Goal: Task Accomplishment & Management: Use online tool/utility

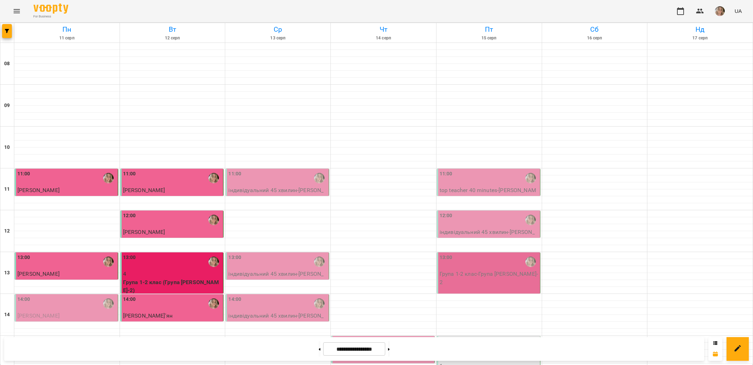
scroll to position [278, 0]
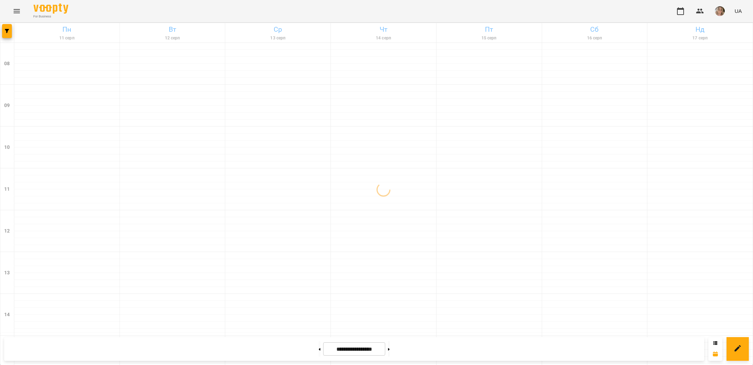
scroll to position [295, 0]
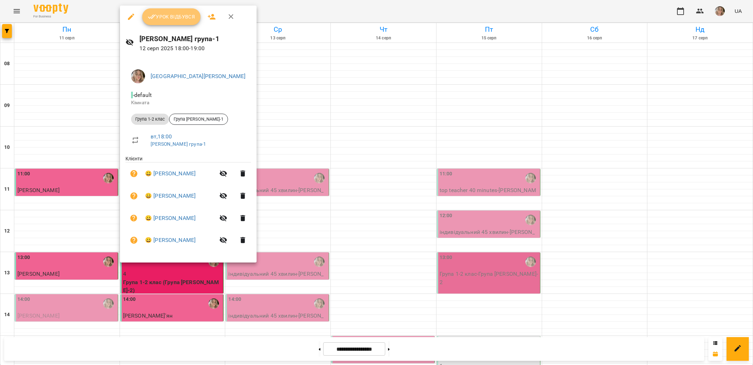
click at [184, 17] on span "Урок відбувся" at bounding box center [171, 17] width 47 height 8
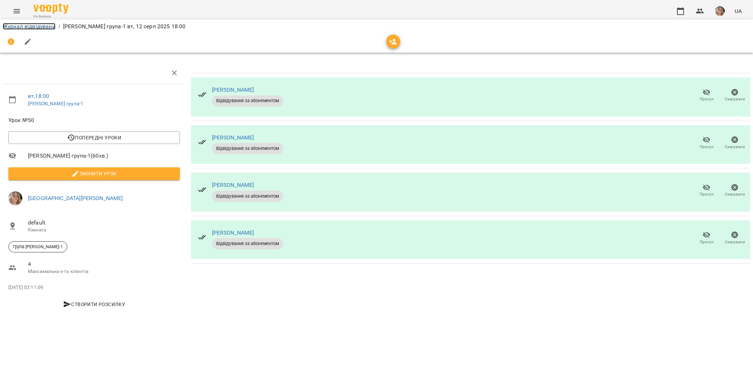
click at [33, 25] on link "Журнал відвідувань" at bounding box center [29, 26] width 53 height 7
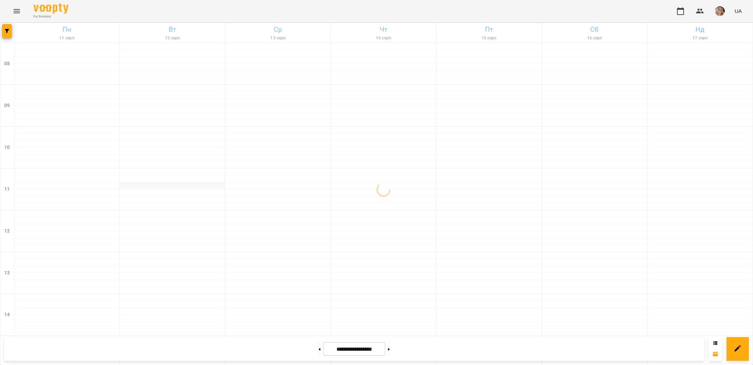
scroll to position [295, 0]
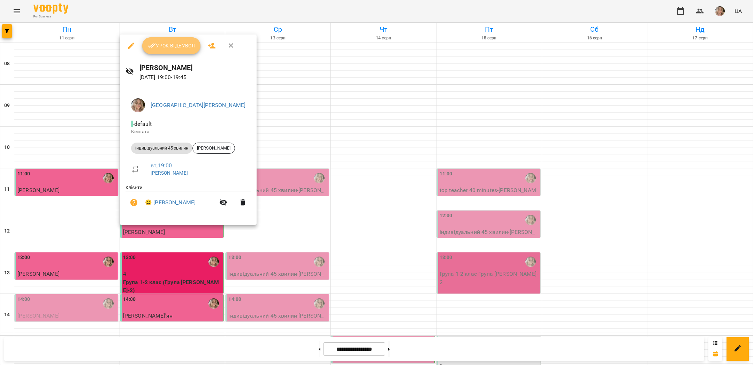
click at [164, 44] on span "Урок відбувся" at bounding box center [171, 45] width 47 height 8
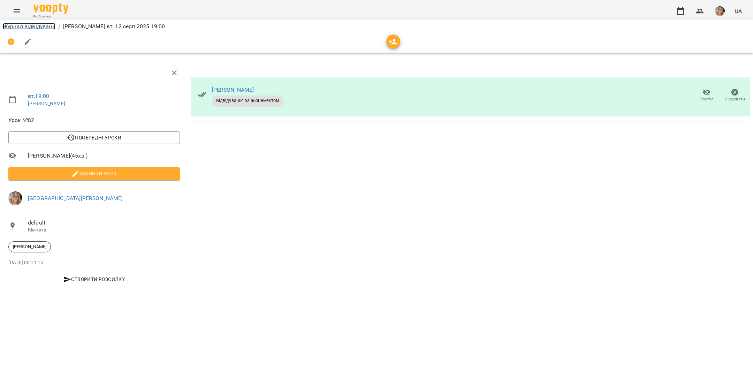
click at [39, 24] on link "Журнал відвідувань" at bounding box center [29, 26] width 53 height 7
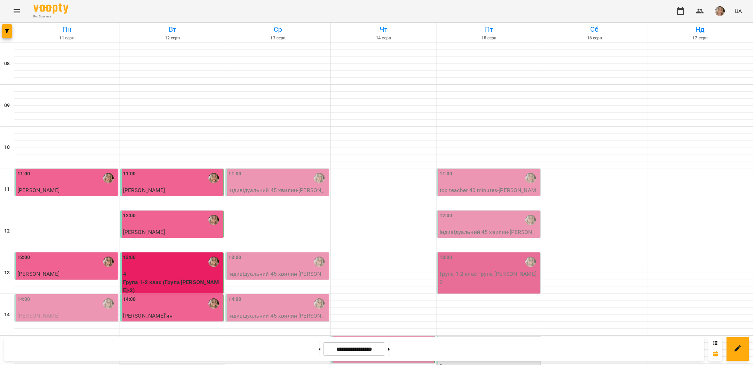
scroll to position [261, 0]
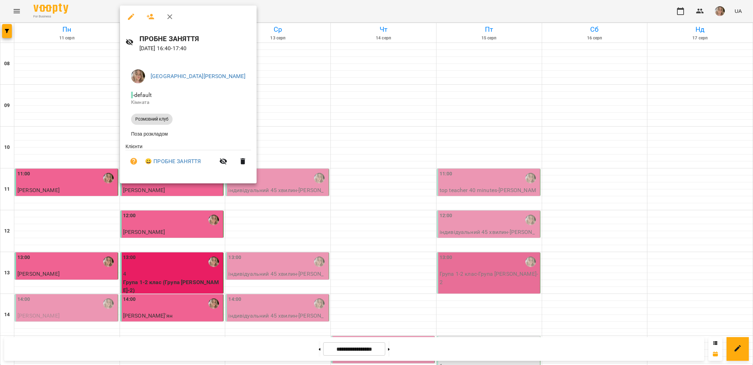
click at [378, 116] on div at bounding box center [376, 182] width 753 height 365
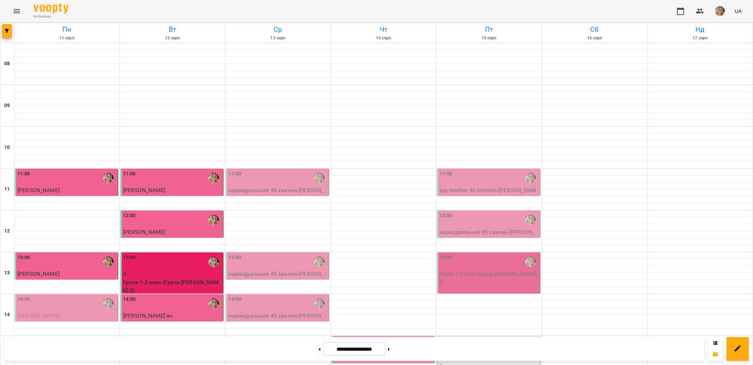
click at [720, 14] on img "button" at bounding box center [720, 11] width 10 height 10
click at [713, 28] on span "Ірина Кінах" at bounding box center [725, 30] width 49 height 17
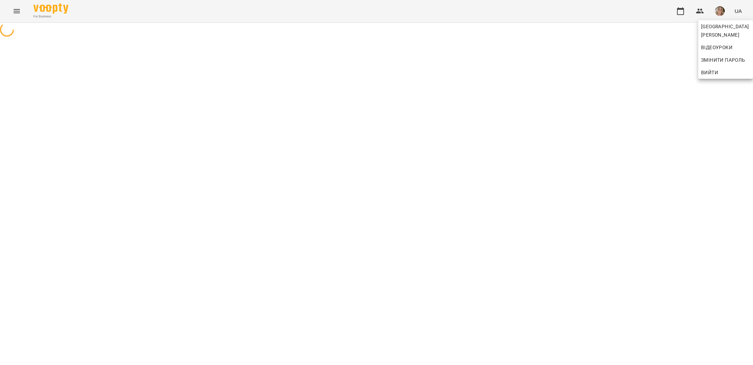
click at [675, 128] on div at bounding box center [376, 182] width 753 height 365
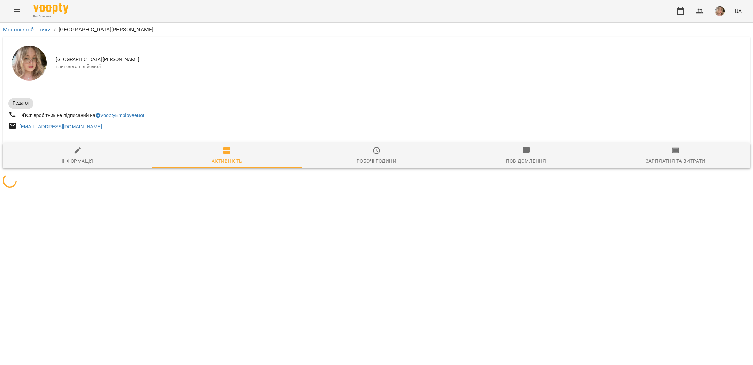
click at [688, 158] on div "Зарплатня та Витрати" at bounding box center [676, 161] width 60 height 8
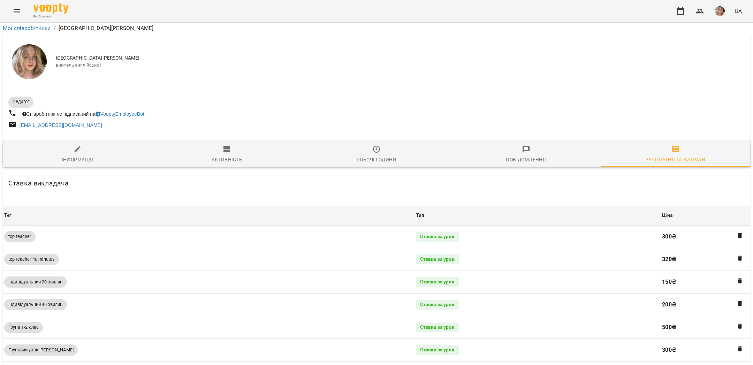
scroll to position [289, 0]
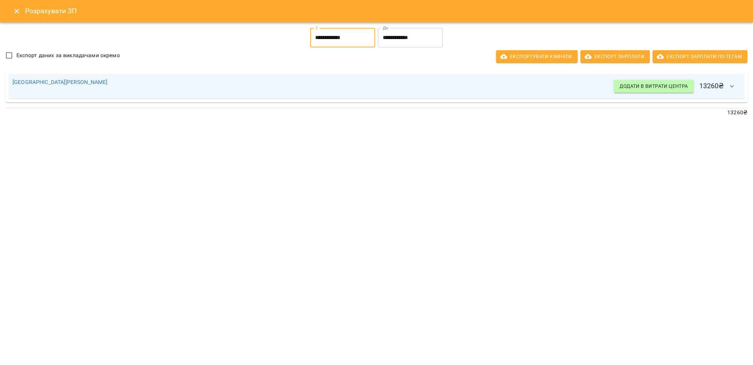
click at [322, 37] on input "**********" at bounding box center [342, 38] width 65 height 20
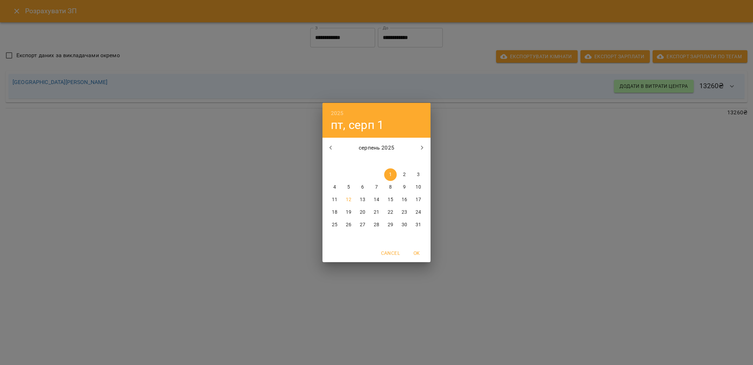
click at [339, 199] on span "11" at bounding box center [334, 199] width 13 height 7
type input "**********"
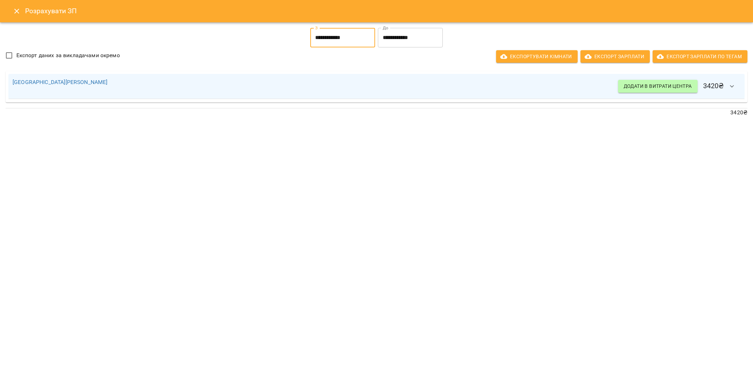
click at [729, 91] on button "button" at bounding box center [732, 86] width 17 height 17
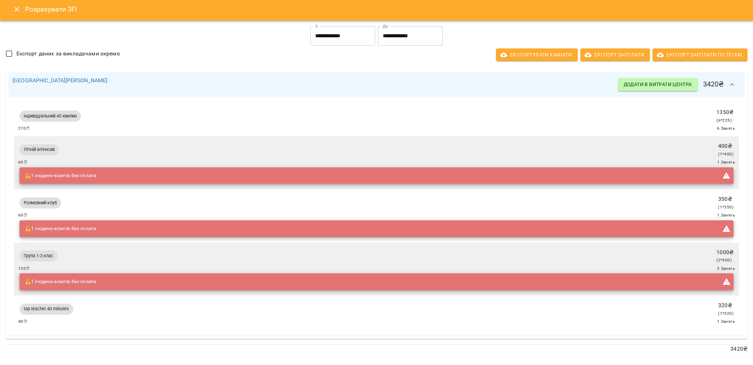
scroll to position [0, 0]
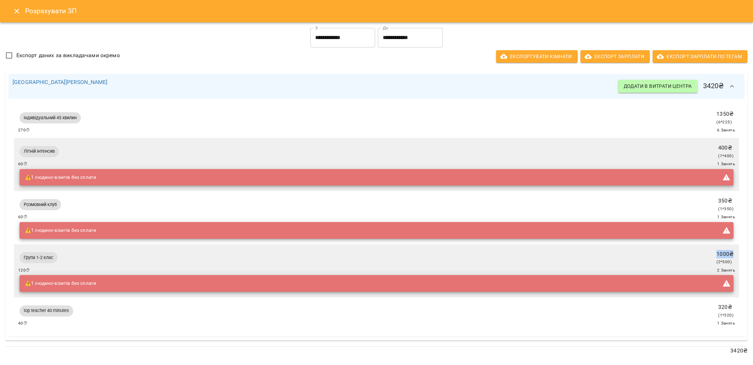
drag, startPoint x: 734, startPoint y: 256, endPoint x: 713, endPoint y: 257, distance: 20.2
click at [713, 257] on div "Група 1-2 клас 1000 ₴ ( 2 * 500 ) 120 ⏱ 2 Занять ⚠️ 1 людино-візитів без сплати" at bounding box center [376, 271] width 717 height 45
click at [693, 256] on div "Група 1-2 клас 1000 ₴ ( 2 * 500 ) 120 ⏱ 2 Занять ⚠️ 1 людино-візитів без сплати" at bounding box center [376, 271] width 717 height 45
